Goal: Task Accomplishment & Management: Use online tool/utility

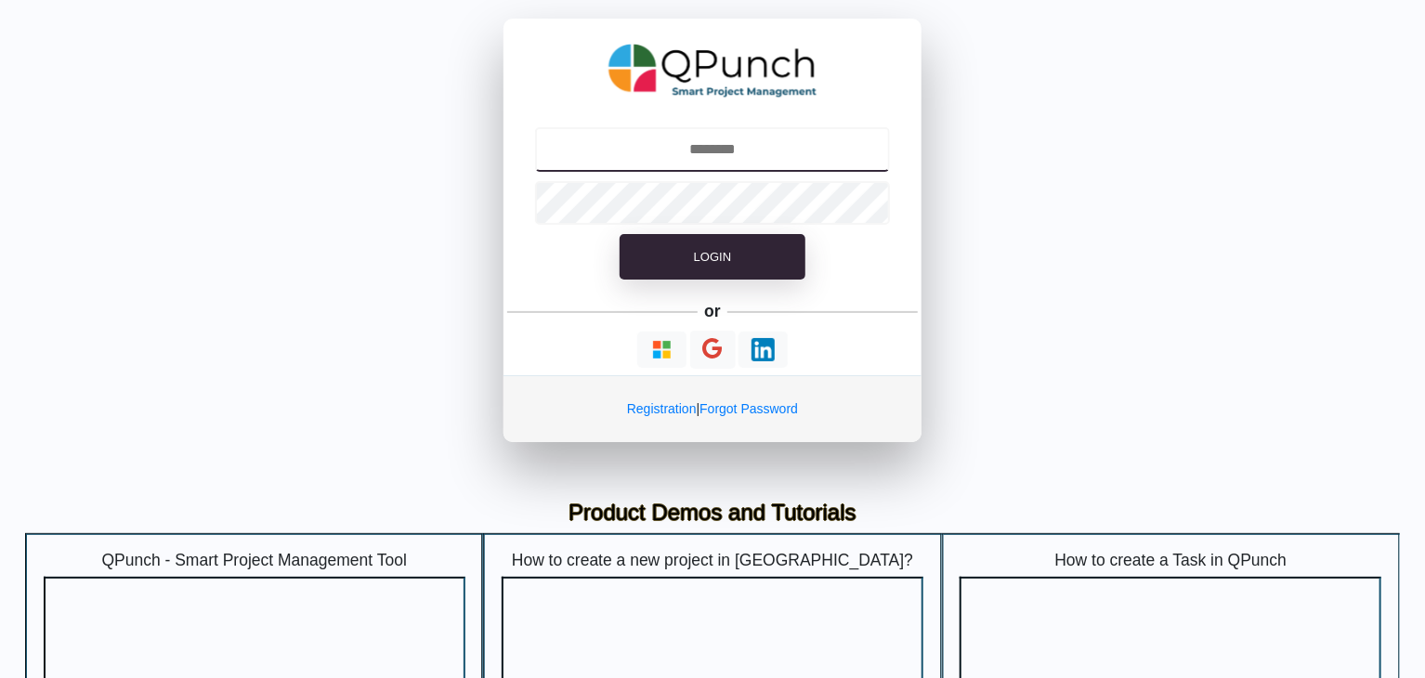
click at [717, 150] on input "text" at bounding box center [713, 149] width 356 height 45
type input "**********"
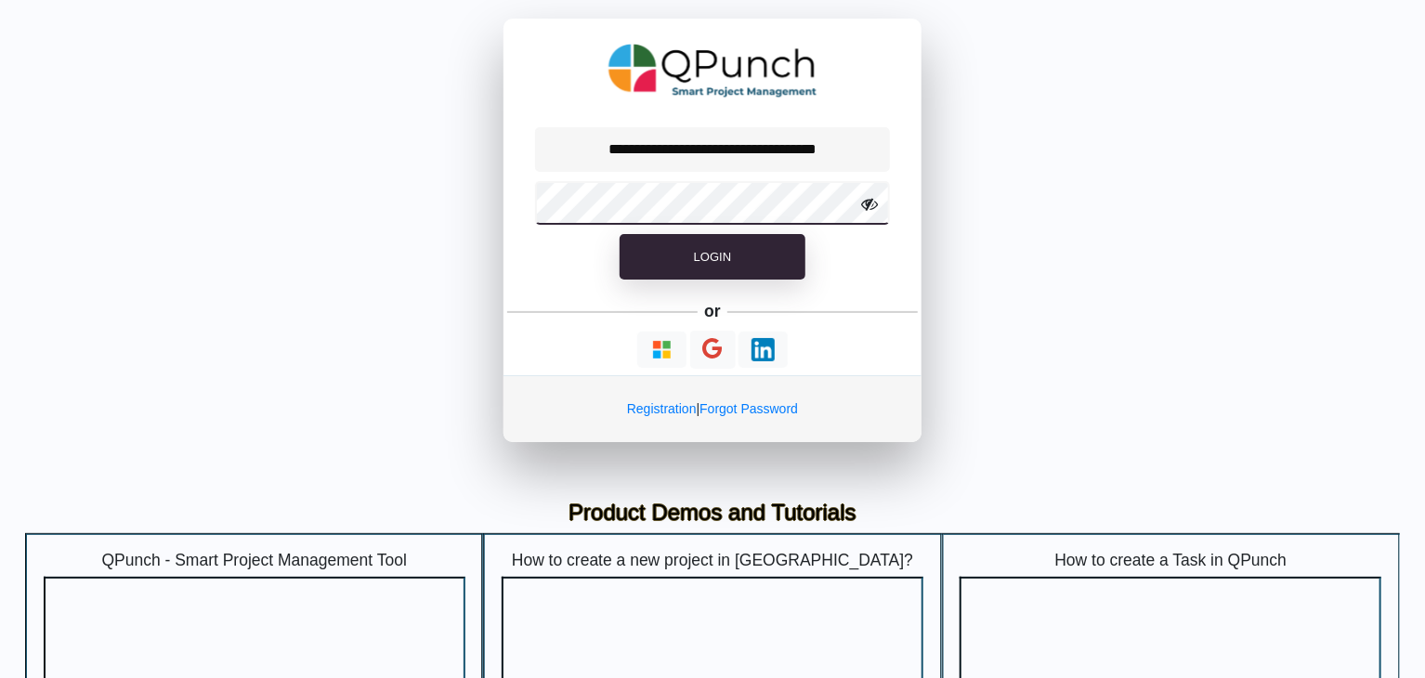
click at [619, 234] on button "Login" at bounding box center [712, 257] width 186 height 46
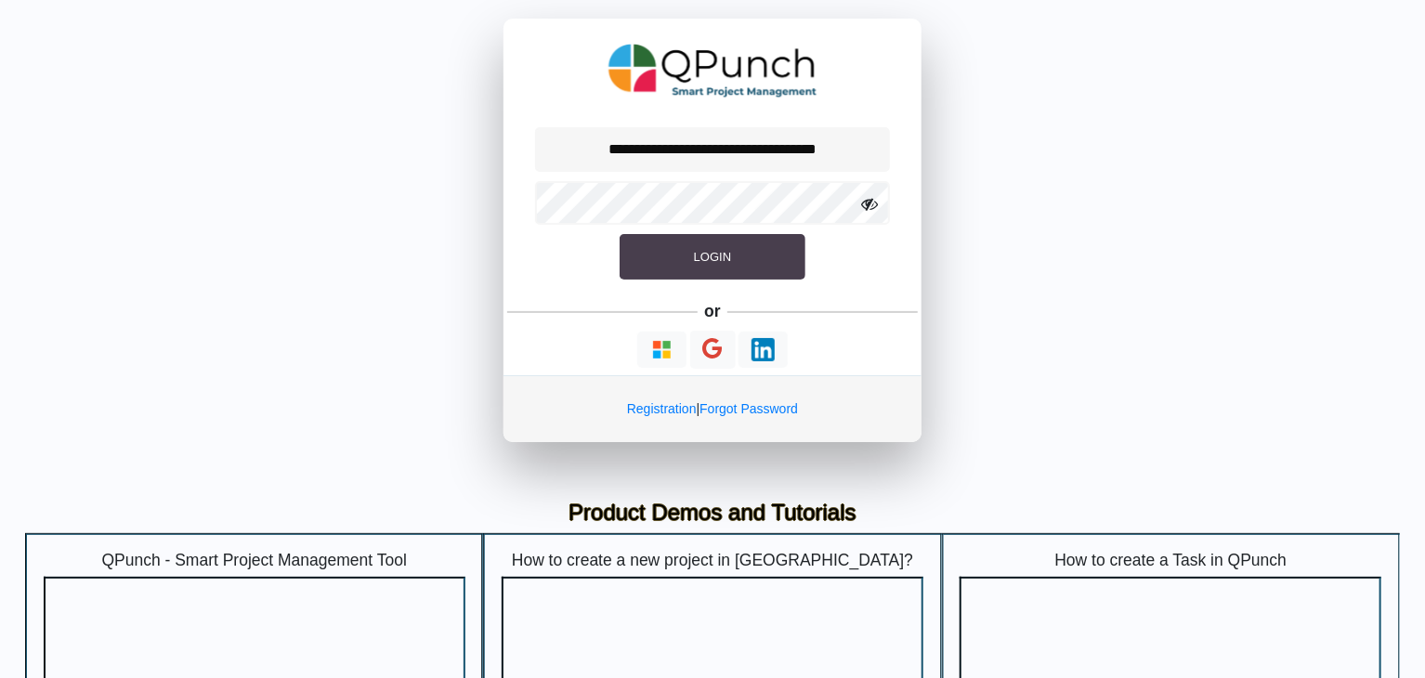
click at [720, 254] on span "Login" at bounding box center [712, 257] width 37 height 14
click at [712, 260] on span "Login" at bounding box center [712, 257] width 37 height 14
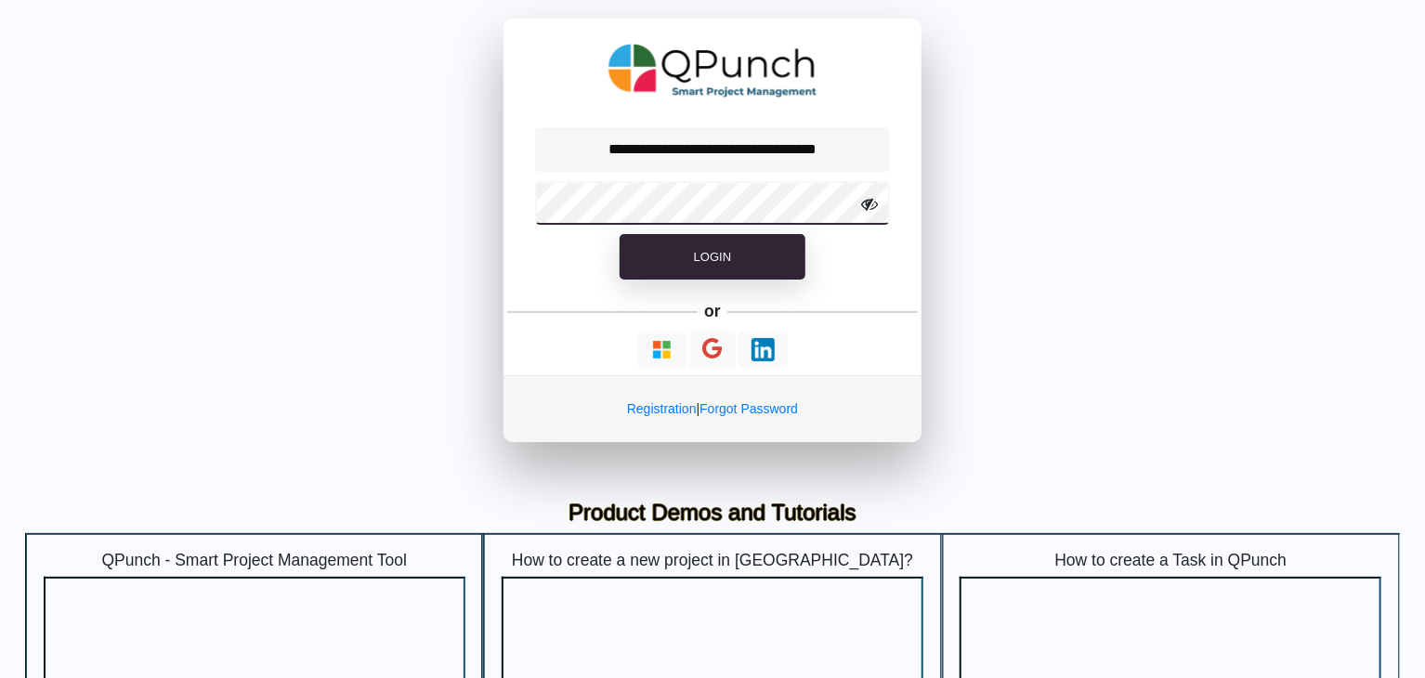
click at [619, 234] on button "Login" at bounding box center [712, 257] width 186 height 46
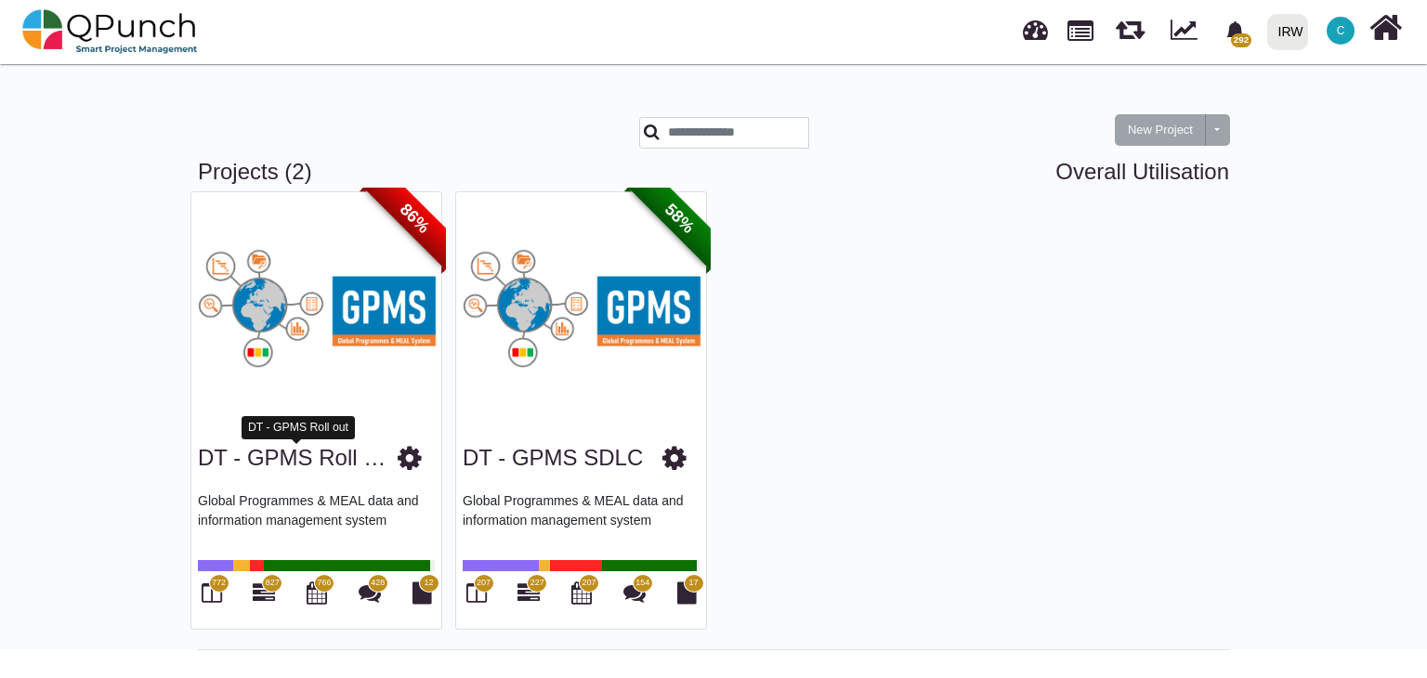
click at [307, 462] on link "DT - GPMS Roll out" at bounding box center [299, 457] width 202 height 25
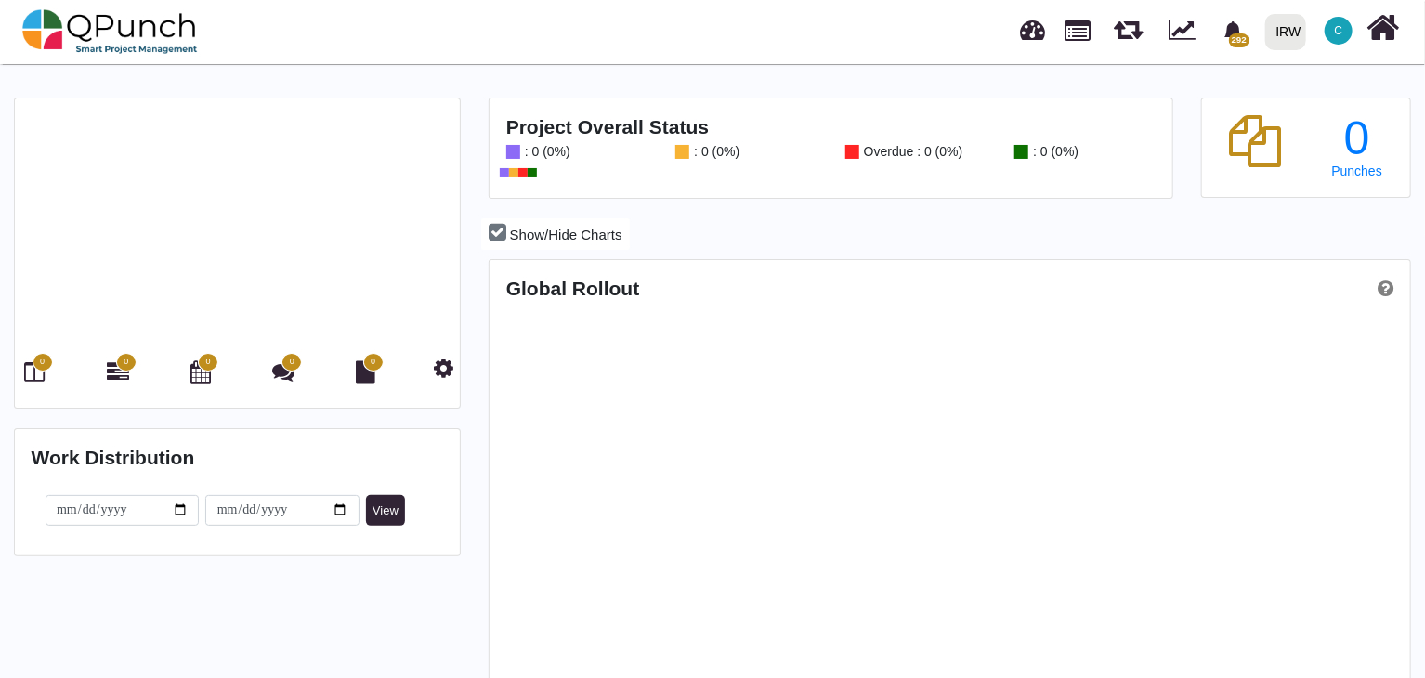
scroll to position [402, 916]
